Goal: Information Seeking & Learning: Learn about a topic

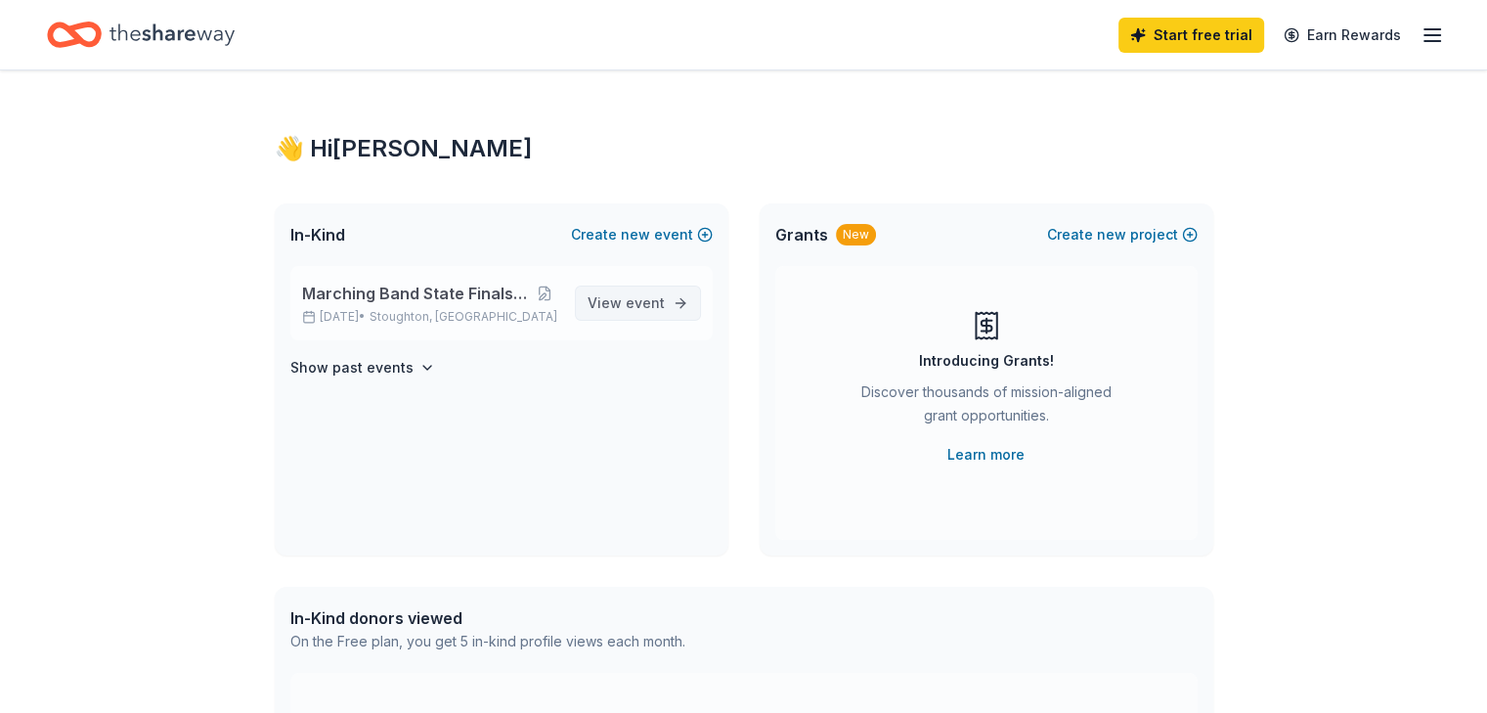
click at [618, 299] on span "View event" at bounding box center [626, 302] width 77 height 23
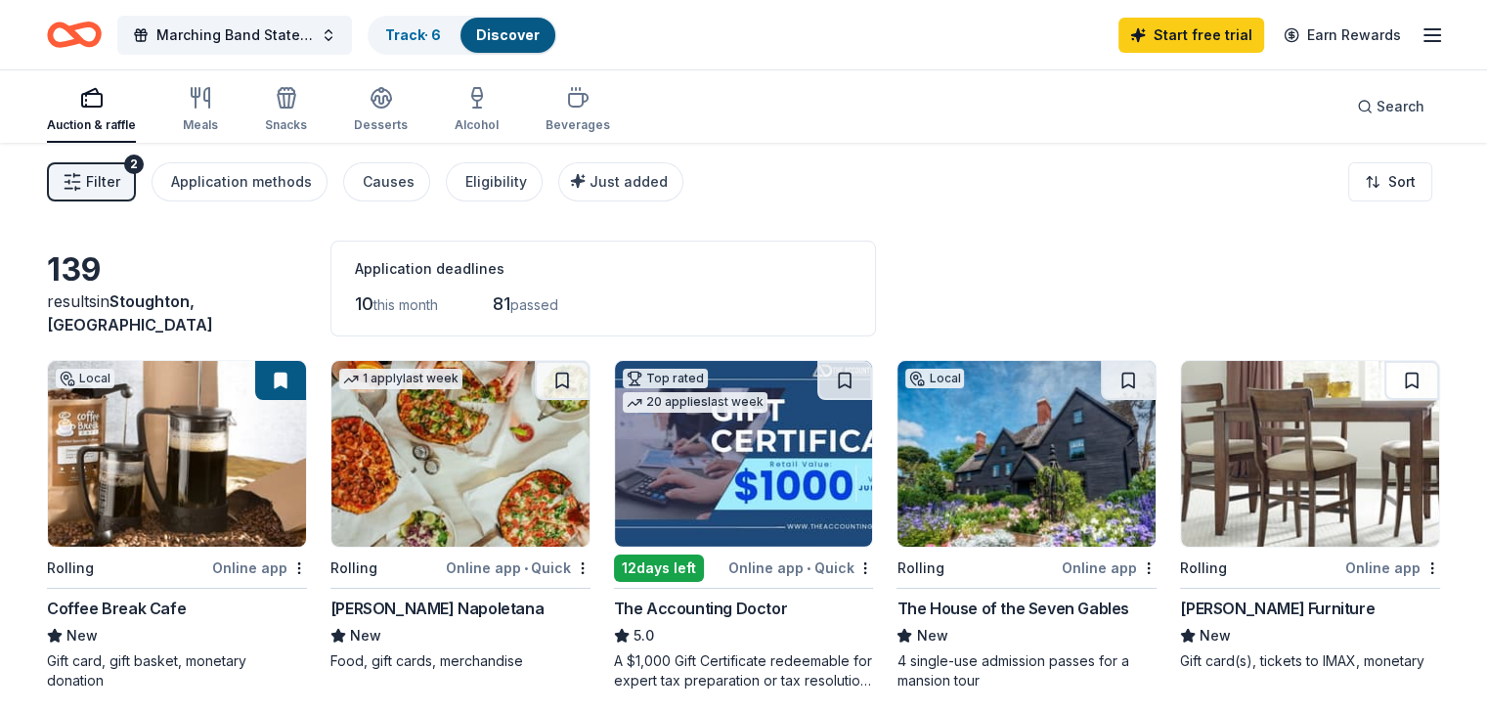
click at [120, 187] on span "Filter" at bounding box center [103, 181] width 34 height 23
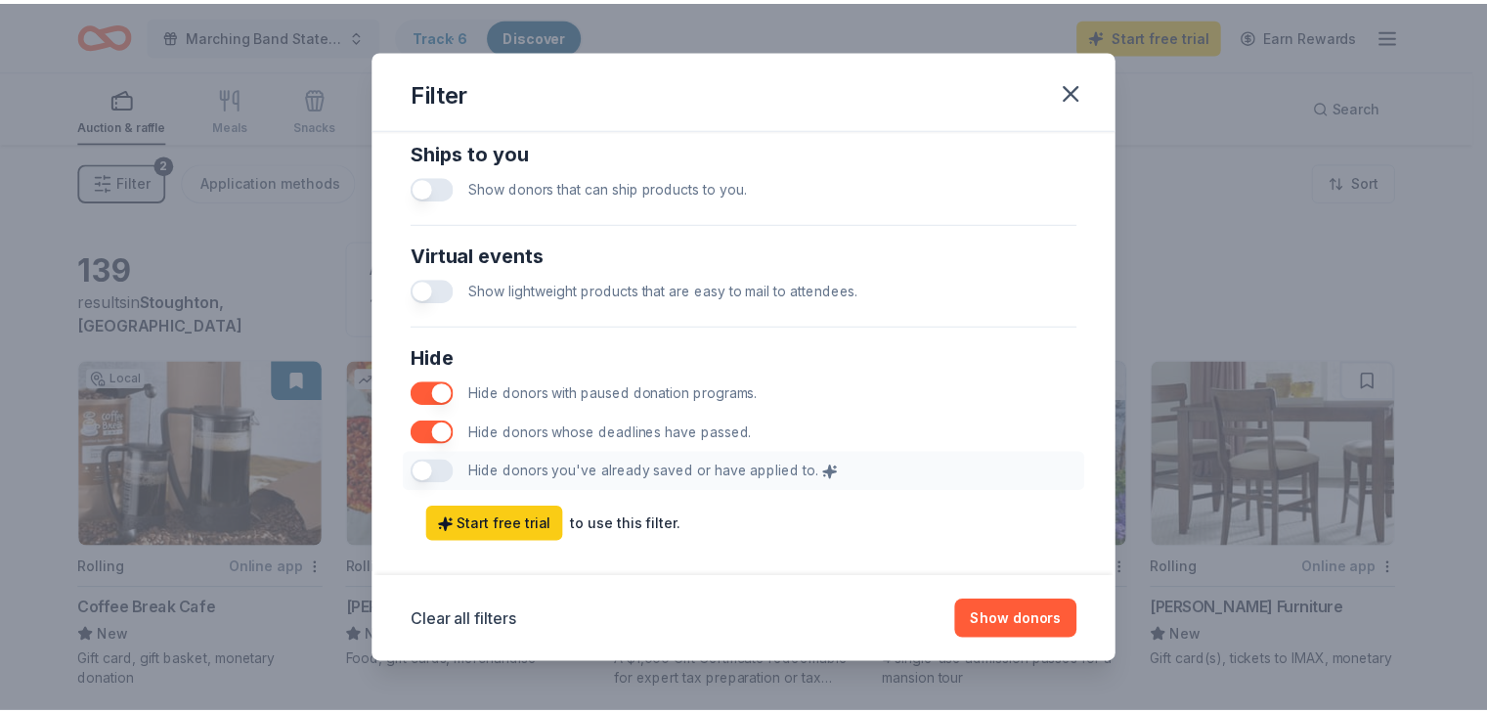
scroll to position [972, 0]
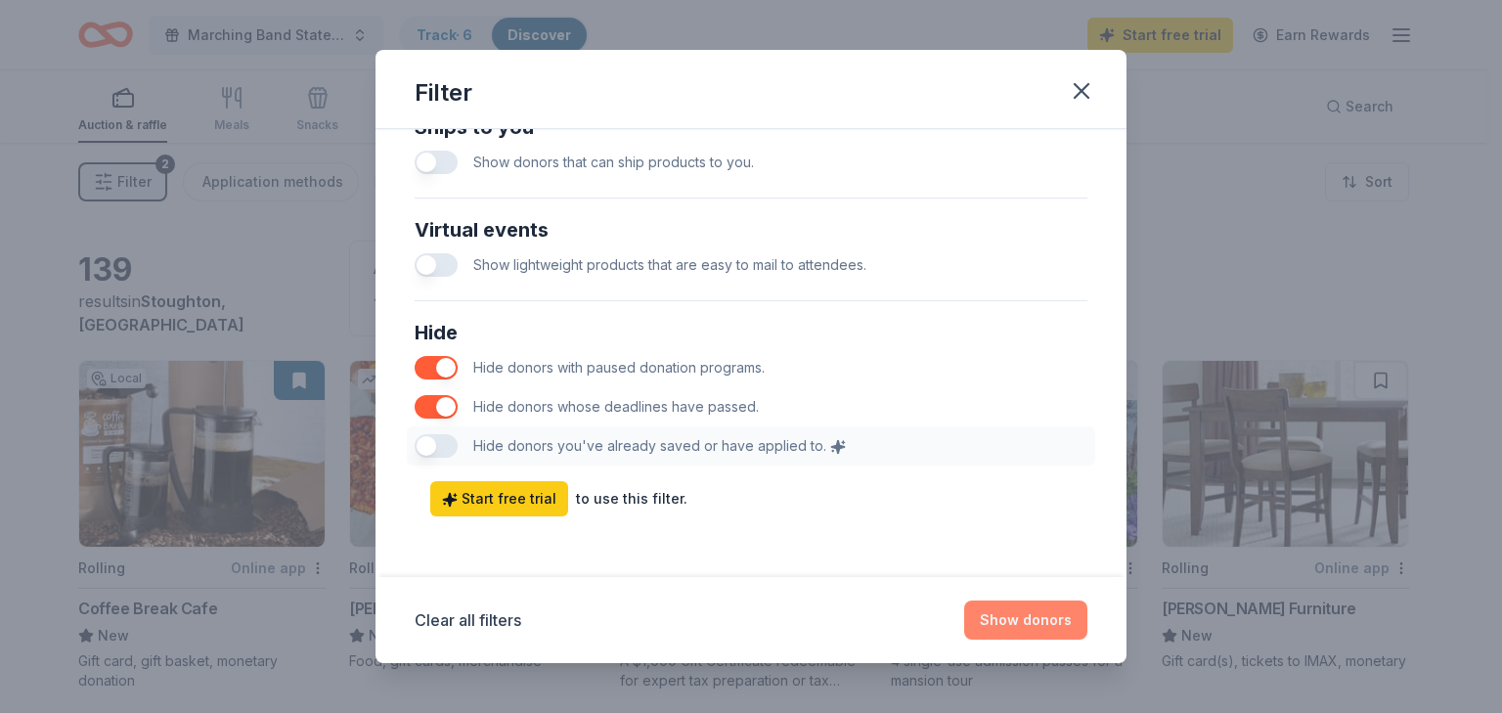
click at [1032, 621] on button "Show donors" at bounding box center [1025, 619] width 123 height 39
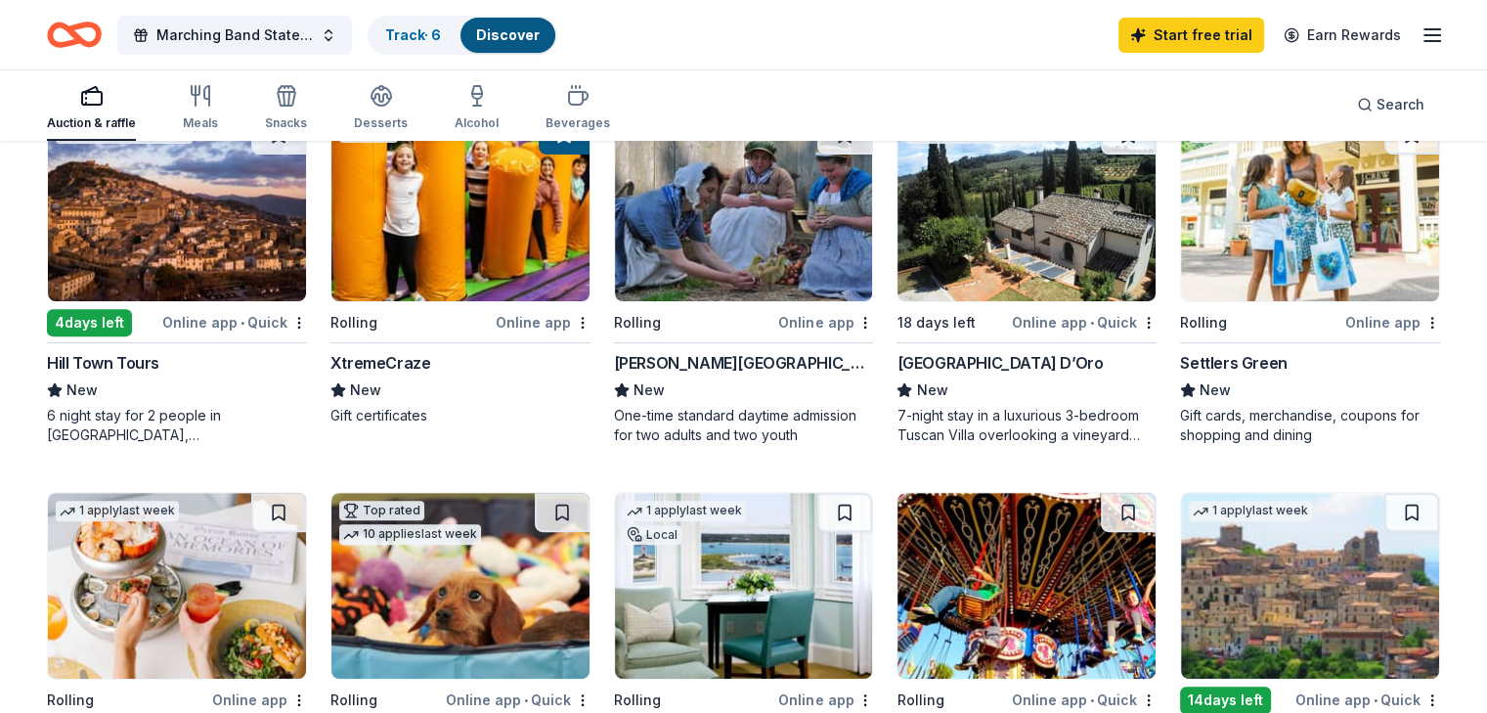
scroll to position [626, 0]
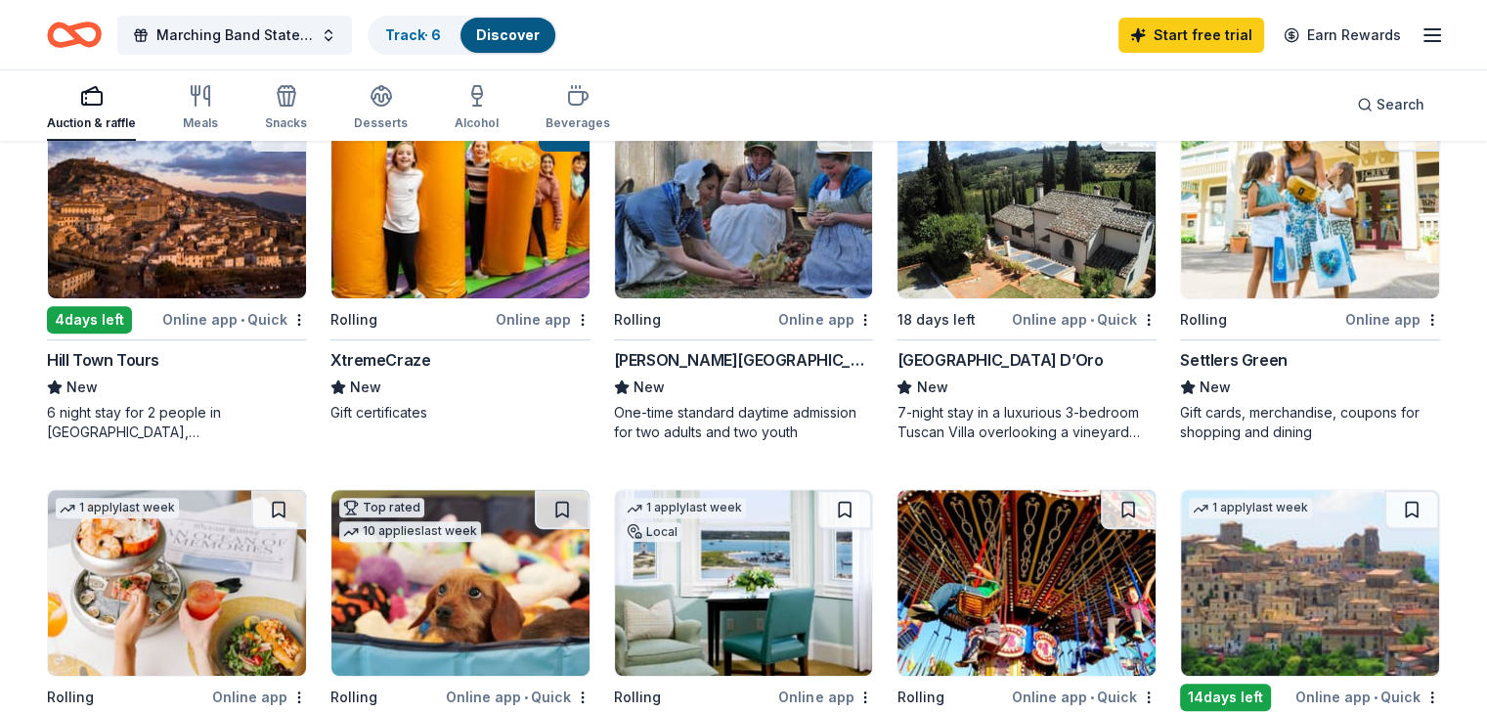
click at [1238, 364] on div "Settlers Green" at bounding box center [1233, 359] width 107 height 23
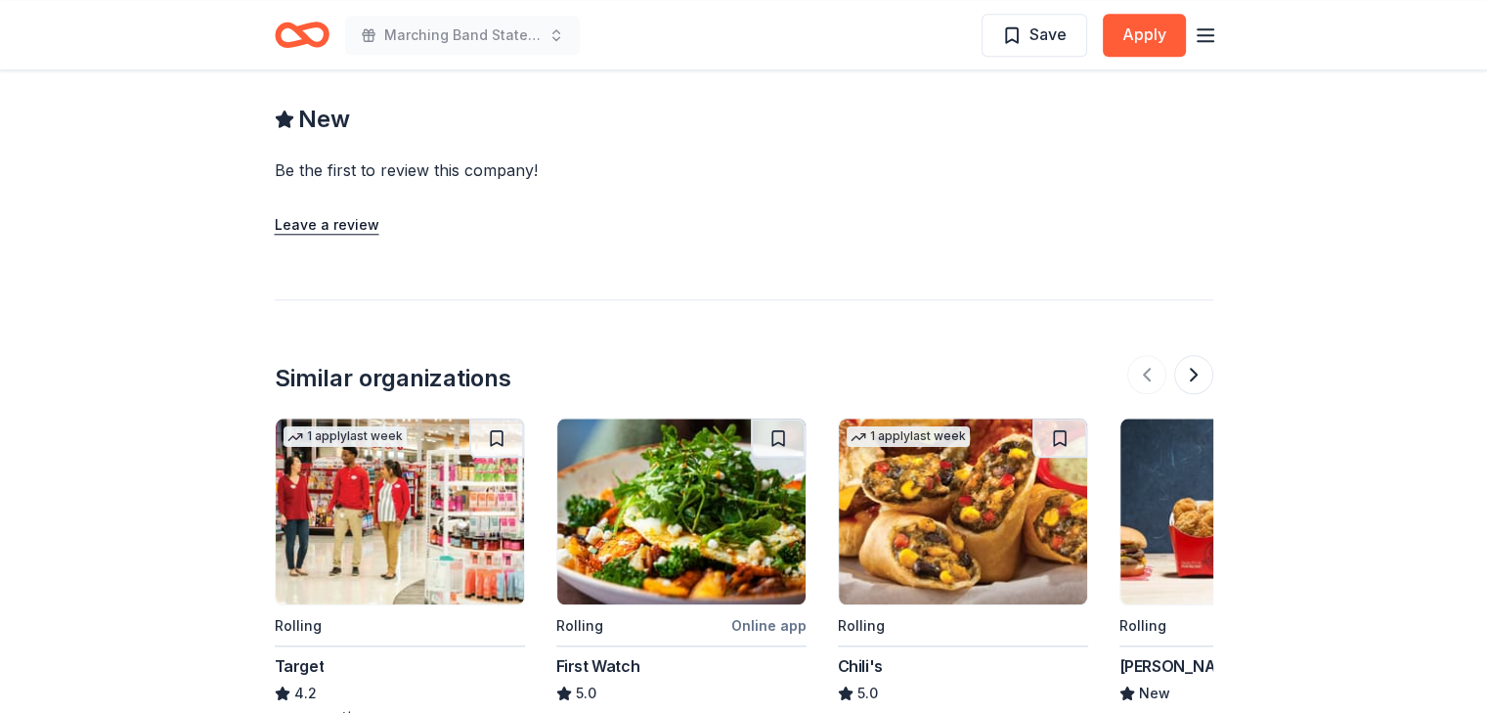
scroll to position [1916, 0]
